Goal: Task Accomplishment & Management: Manage account settings

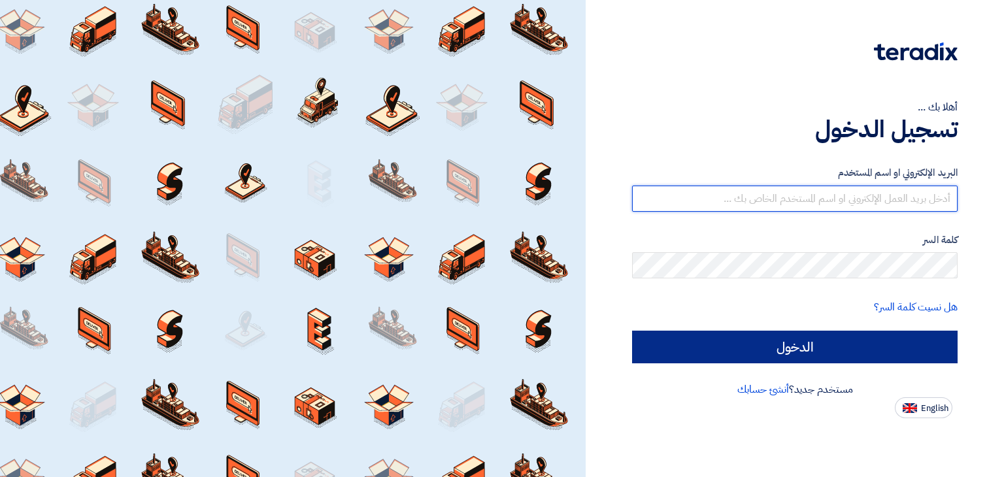
type input "[EMAIL_ADDRESS][DOMAIN_NAME]"
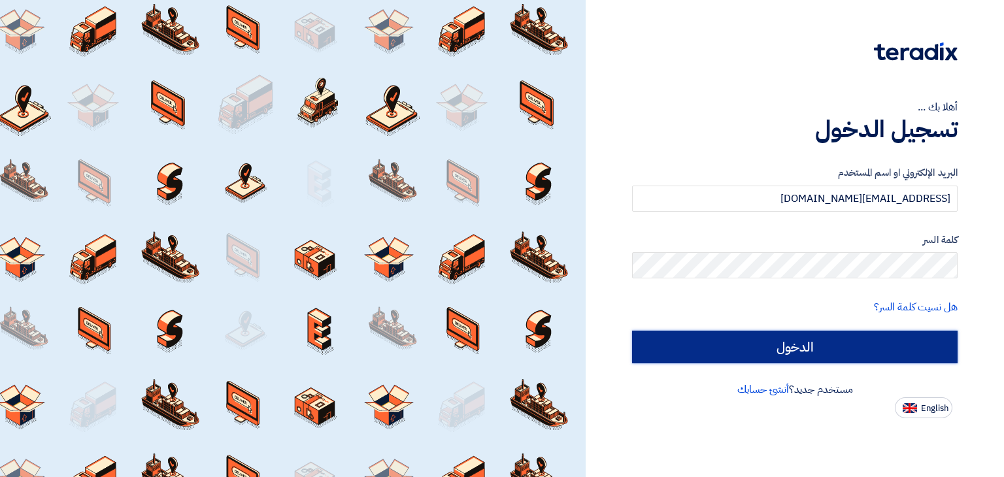
click at [772, 350] on input "الدخول" at bounding box center [794, 347] width 325 height 33
type input "Sign in"
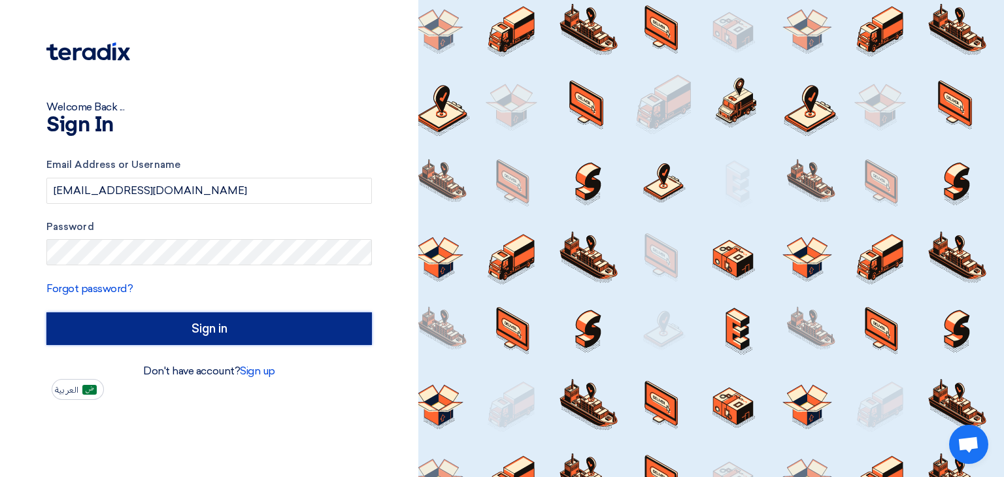
click at [260, 330] on input "Sign in" at bounding box center [208, 328] width 325 height 33
click at [262, 333] on input "Sign in" at bounding box center [208, 328] width 325 height 33
click at [210, 328] on input "Sign in" at bounding box center [208, 328] width 325 height 33
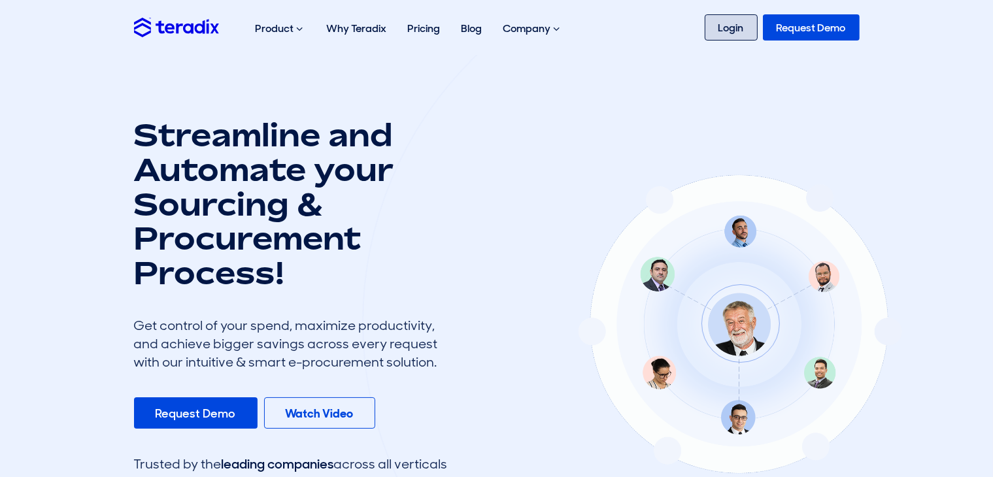
click at [723, 32] on link "Login" at bounding box center [731, 27] width 53 height 26
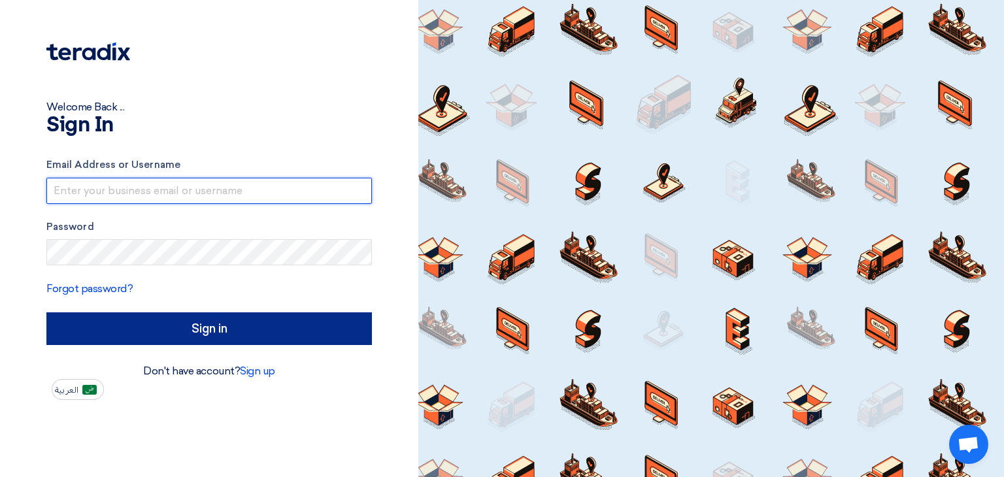
type input "[EMAIL_ADDRESS][DOMAIN_NAME]"
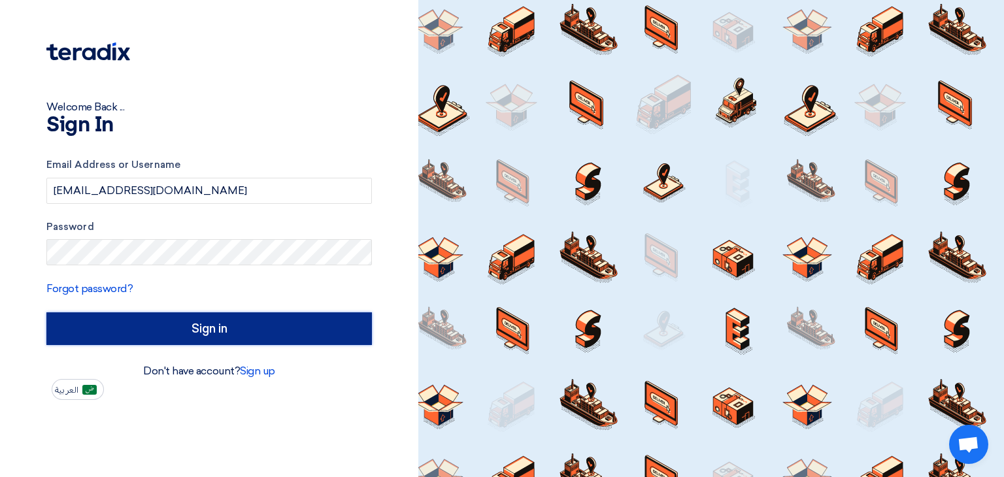
click at [229, 325] on input "Sign in" at bounding box center [208, 328] width 325 height 33
click at [190, 328] on input "Sign in" at bounding box center [208, 328] width 325 height 33
